Goal: Task Accomplishment & Management: Complete application form

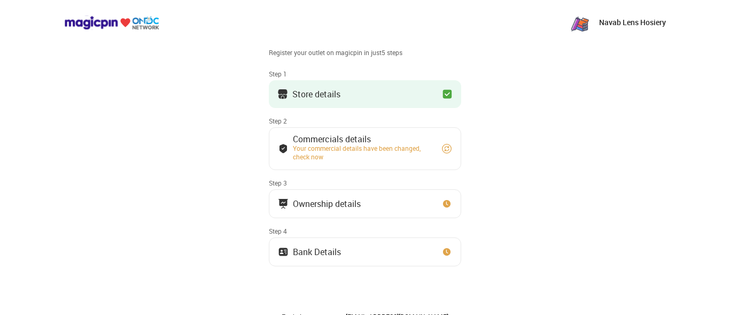
scroll to position [42, 0]
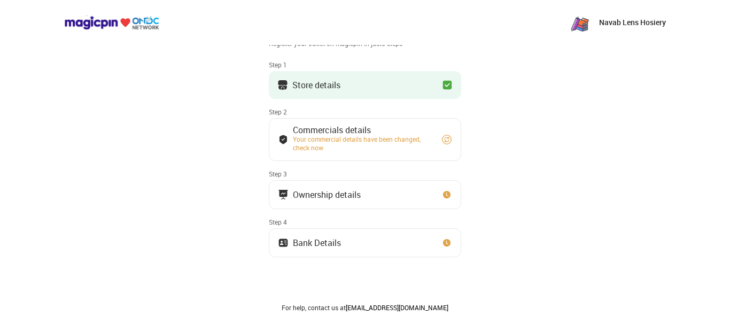
click at [322, 82] on div "Store details" at bounding box center [316, 84] width 48 height 5
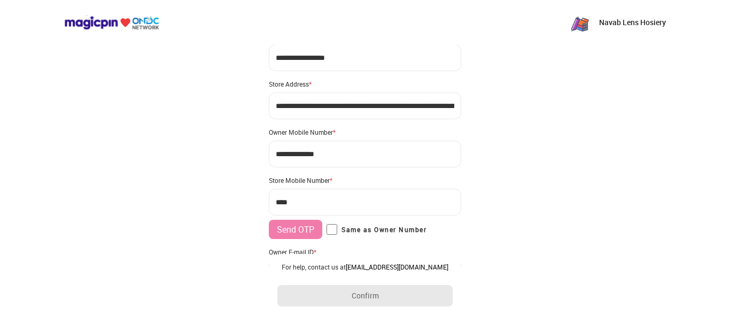
type input "**********"
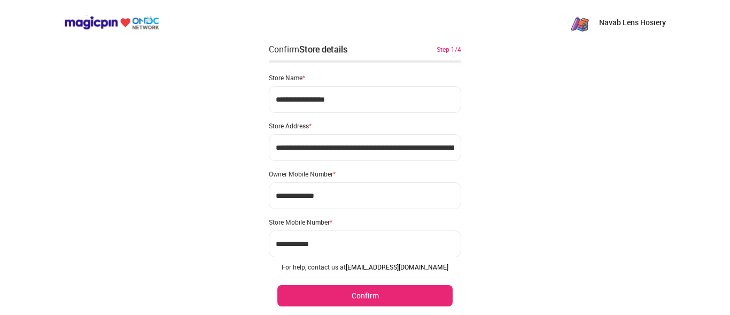
scroll to position [91, 0]
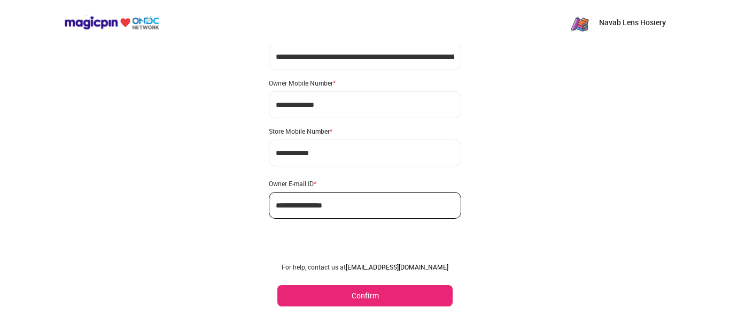
click at [370, 292] on button "Confirm" at bounding box center [364, 295] width 175 height 21
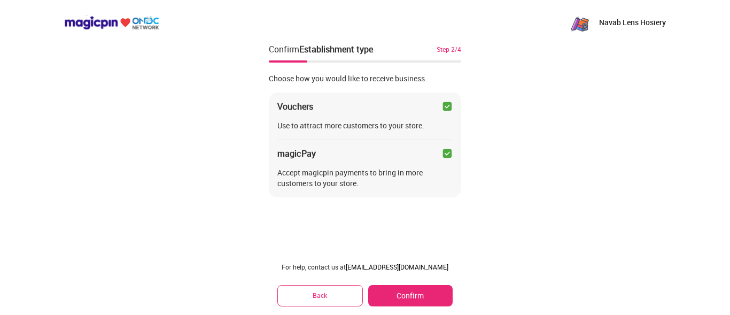
scroll to position [0, 0]
click at [370, 292] on button "Confirm" at bounding box center [410, 295] width 84 height 21
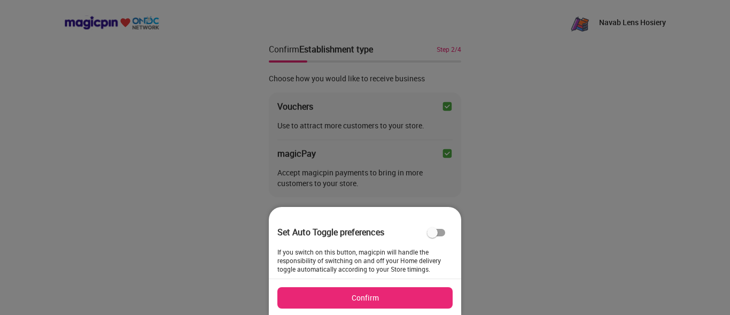
click at [377, 291] on button "Confirm" at bounding box center [364, 297] width 175 height 21
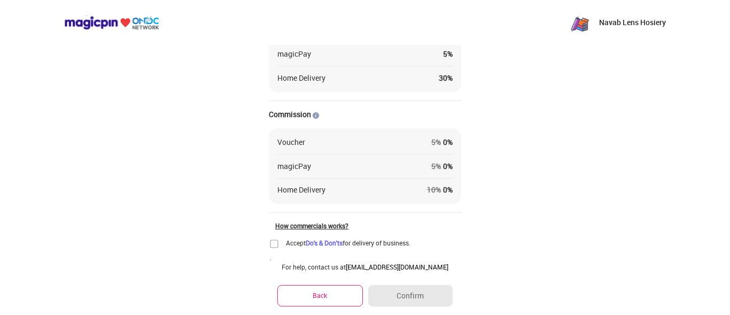
scroll to position [96, 0]
click at [271, 245] on img at bounding box center [274, 243] width 11 height 11
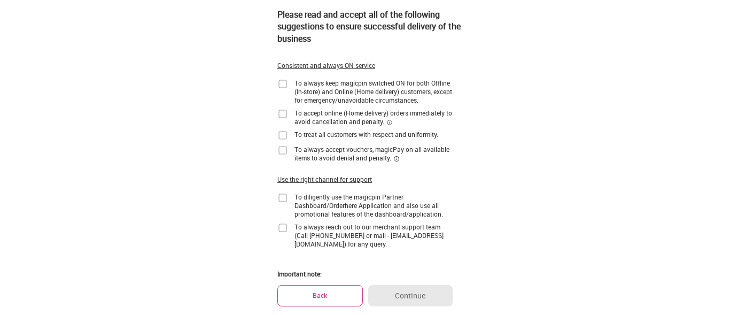
scroll to position [0, 0]
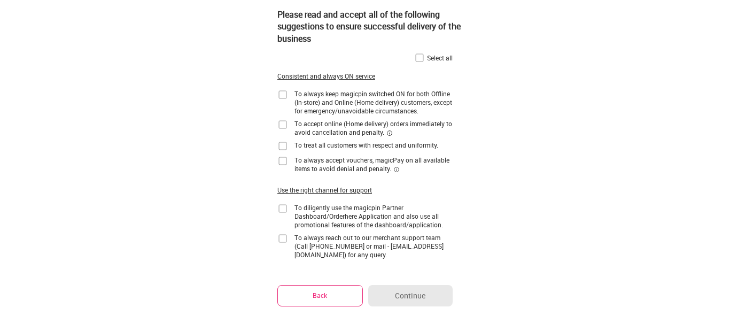
click at [280, 94] on img at bounding box center [282, 94] width 11 height 11
click at [427, 57] on div "Select all" at bounding box center [440, 57] width 26 height 9
click at [418, 59] on img at bounding box center [419, 57] width 11 height 11
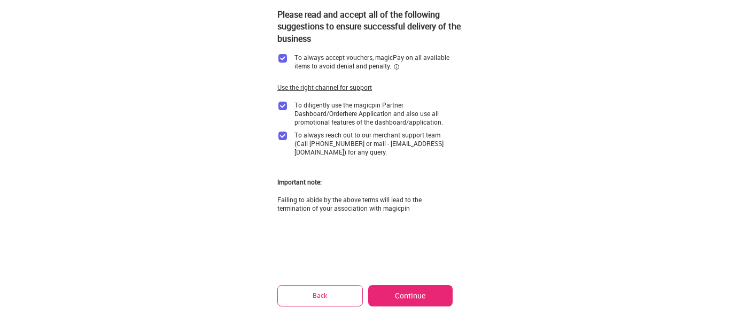
scroll to position [114, 0]
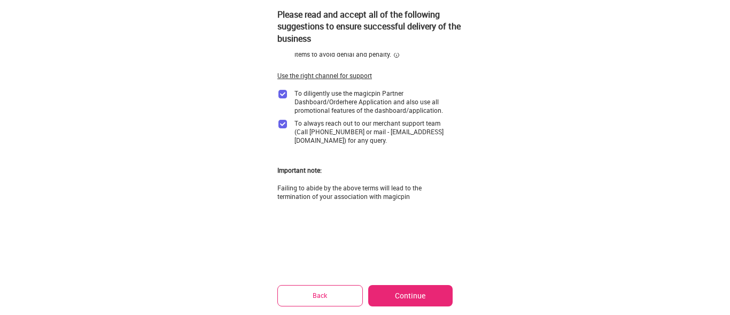
click at [403, 294] on button "Continue" at bounding box center [410, 295] width 84 height 21
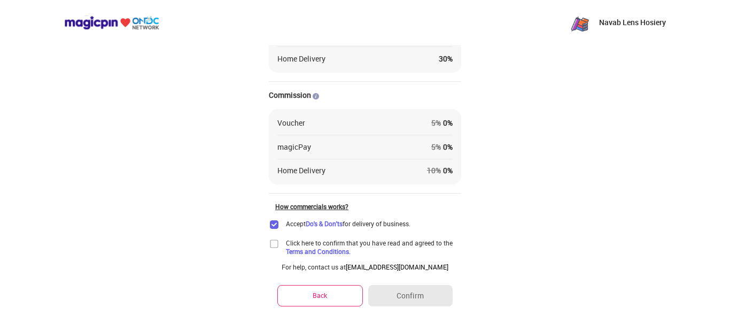
click at [273, 245] on img at bounding box center [274, 243] width 11 height 11
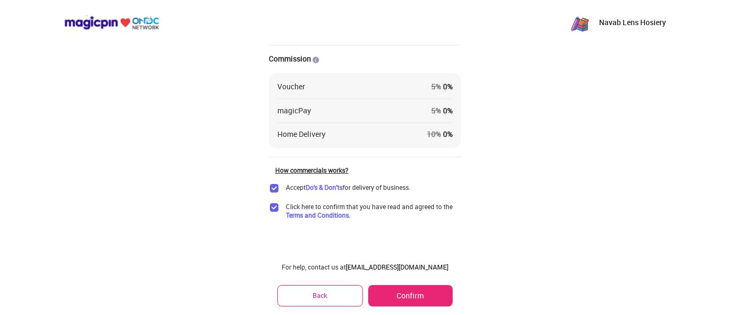
scroll to position [151, 0]
click at [409, 291] on button "Confirm" at bounding box center [410, 295] width 84 height 21
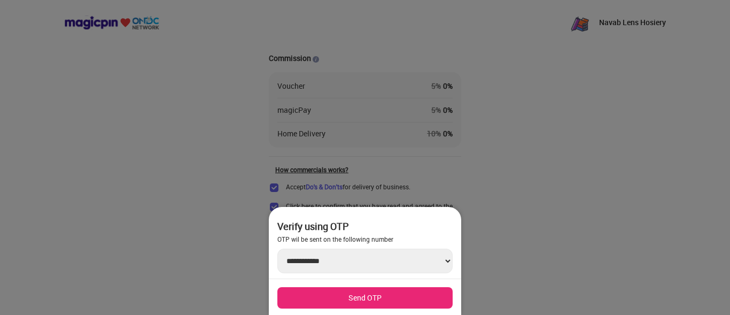
click at [222, 222] on div at bounding box center [365, 157] width 730 height 315
